Goal: Transaction & Acquisition: Purchase product/service

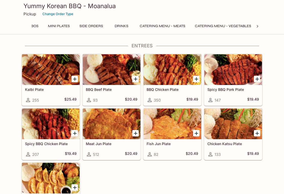
scroll to position [0, 233]
click at [174, 25] on button "Catering Menu - Meats" at bounding box center [162, 25] width 51 height 7
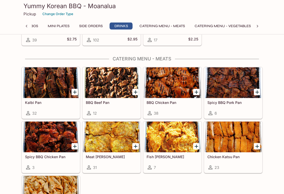
scroll to position [1023, 0]
click at [48, 82] on div at bounding box center [51, 82] width 58 height 31
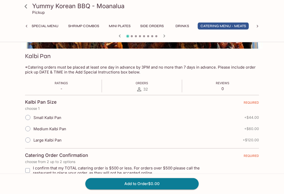
scroll to position [63, 0]
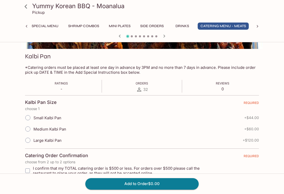
click at [27, 116] on input "Small Kalbi Pan" at bounding box center [27, 117] width 11 height 11
radio input "true"
click at [150, 189] on button "Add to Order $44.00" at bounding box center [141, 183] width 113 height 11
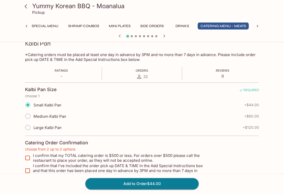
scroll to position [76, 0]
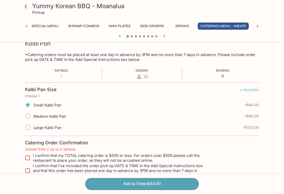
click at [139, 189] on button "Add to Order $44.00" at bounding box center [141, 183] width 113 height 11
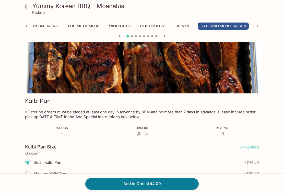
scroll to position [0, 0]
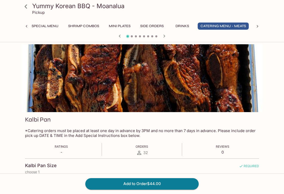
click at [121, 35] on icon "button" at bounding box center [120, 36] width 6 height 6
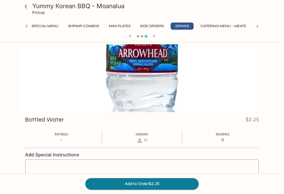
click at [226, 26] on button "Catering Menu - Meats" at bounding box center [223, 25] width 51 height 7
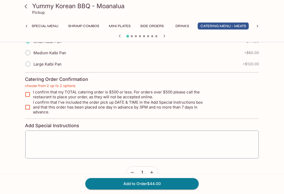
scroll to position [139, 0]
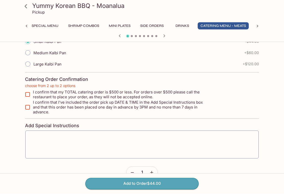
click at [141, 189] on button "Add to Order $44.00" at bounding box center [141, 183] width 113 height 11
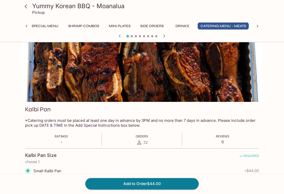
scroll to position [0, 0]
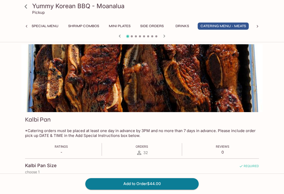
click at [25, 7] on icon at bounding box center [25, 6] width 9 height 9
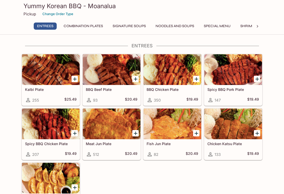
click at [218, 25] on button "Special Menu" at bounding box center [217, 25] width 32 height 7
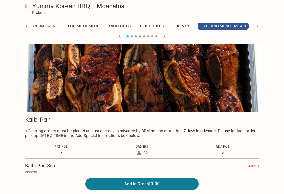
click at [29, 9] on icon at bounding box center [25, 6] width 9 height 9
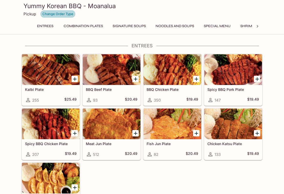
click at [55, 14] on button "Change Order Type" at bounding box center [57, 14] width 35 height 8
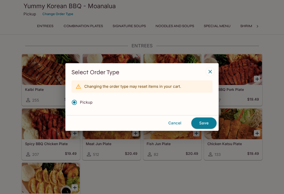
click at [176, 123] on button "Cancel" at bounding box center [174, 122] width 29 height 11
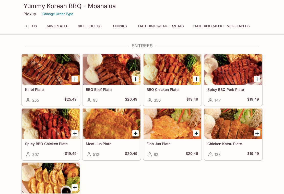
click at [222, 27] on button "Catering Menu - Vegetables" at bounding box center [222, 25] width 62 height 7
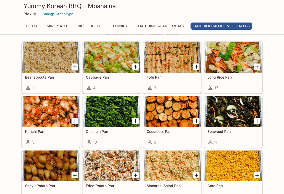
click at [116, 113] on div at bounding box center [112, 111] width 58 height 31
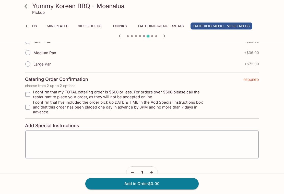
scroll to position [139, 0]
click at [29, 3] on icon at bounding box center [25, 6] width 9 height 9
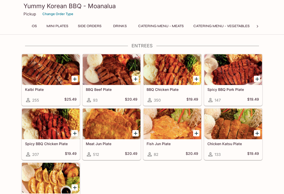
scroll to position [0, 239]
click at [166, 26] on button "Catering Menu - Meats" at bounding box center [160, 25] width 51 height 7
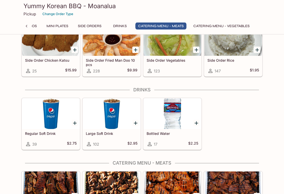
scroll to position [1036, 0]
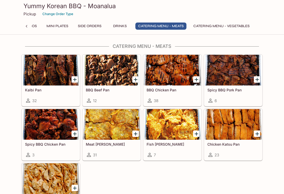
click at [33, 98] on span "32" at bounding box center [34, 100] width 5 height 5
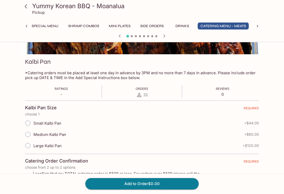
scroll to position [58, 0]
click at [142, 95] on div "32" at bounding box center [142, 95] width 13 height 6
click at [30, 137] on input "Medium Kalbi Pan" at bounding box center [27, 134] width 11 height 11
radio input "true"
click at [30, 134] on input "Medium Kalbi Pan" at bounding box center [27, 134] width 11 height 11
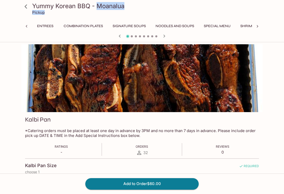
scroll to position [0, 0]
click at [218, 25] on button "Special Menu" at bounding box center [217, 25] width 32 height 7
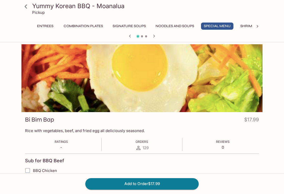
click at [28, 7] on icon at bounding box center [25, 6] width 9 height 9
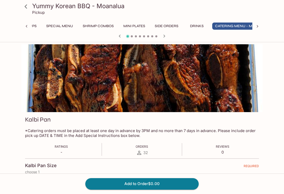
scroll to position [0, 172]
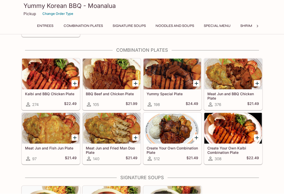
scroll to position [177, 0]
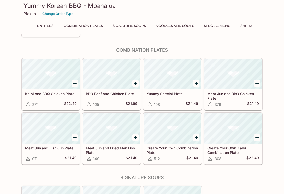
scroll to position [177, 0]
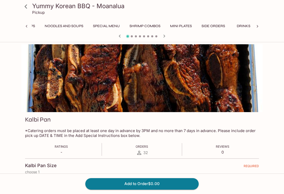
scroll to position [0, 172]
